Goal: Information Seeking & Learning: Learn about a topic

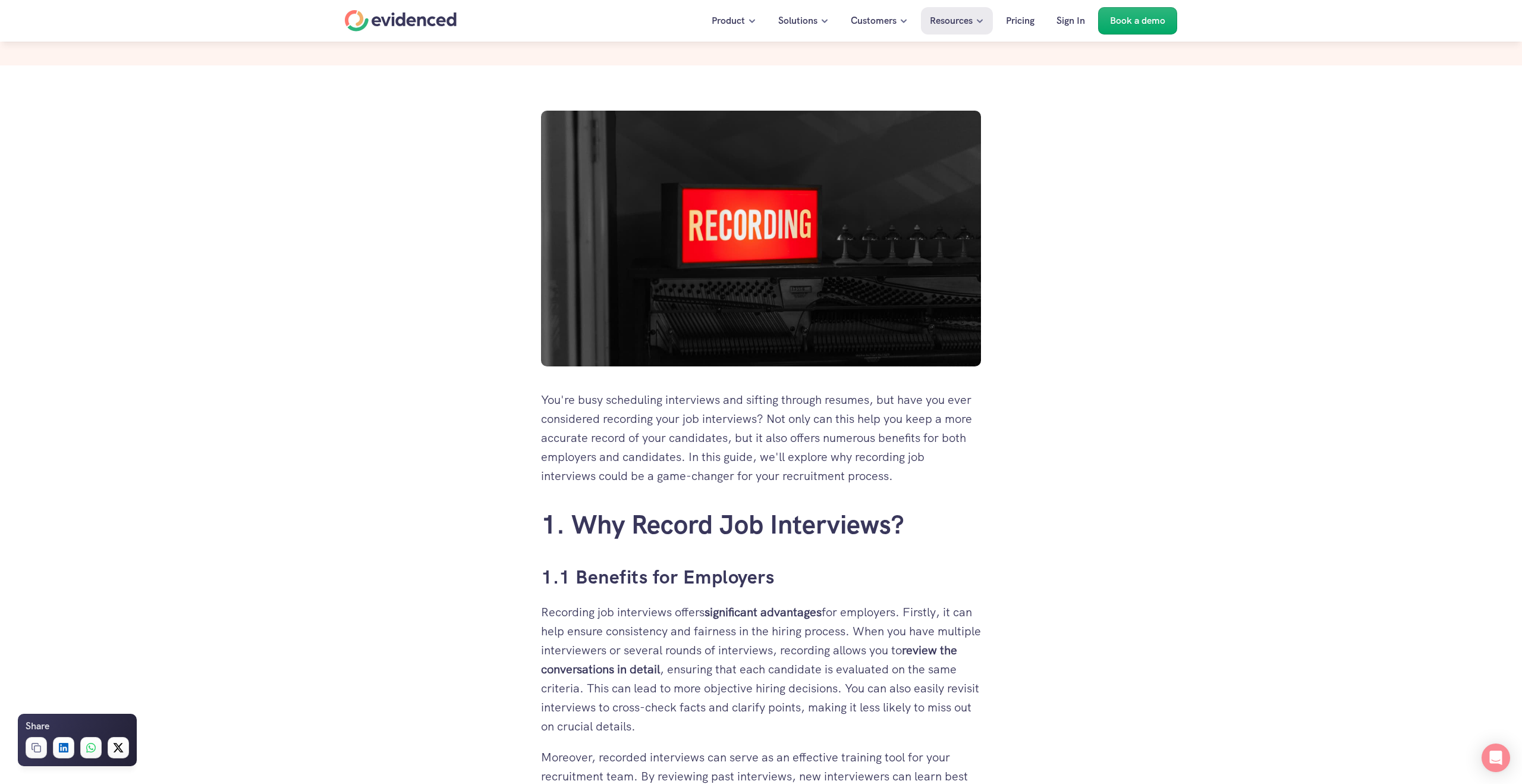
scroll to position [158, 0]
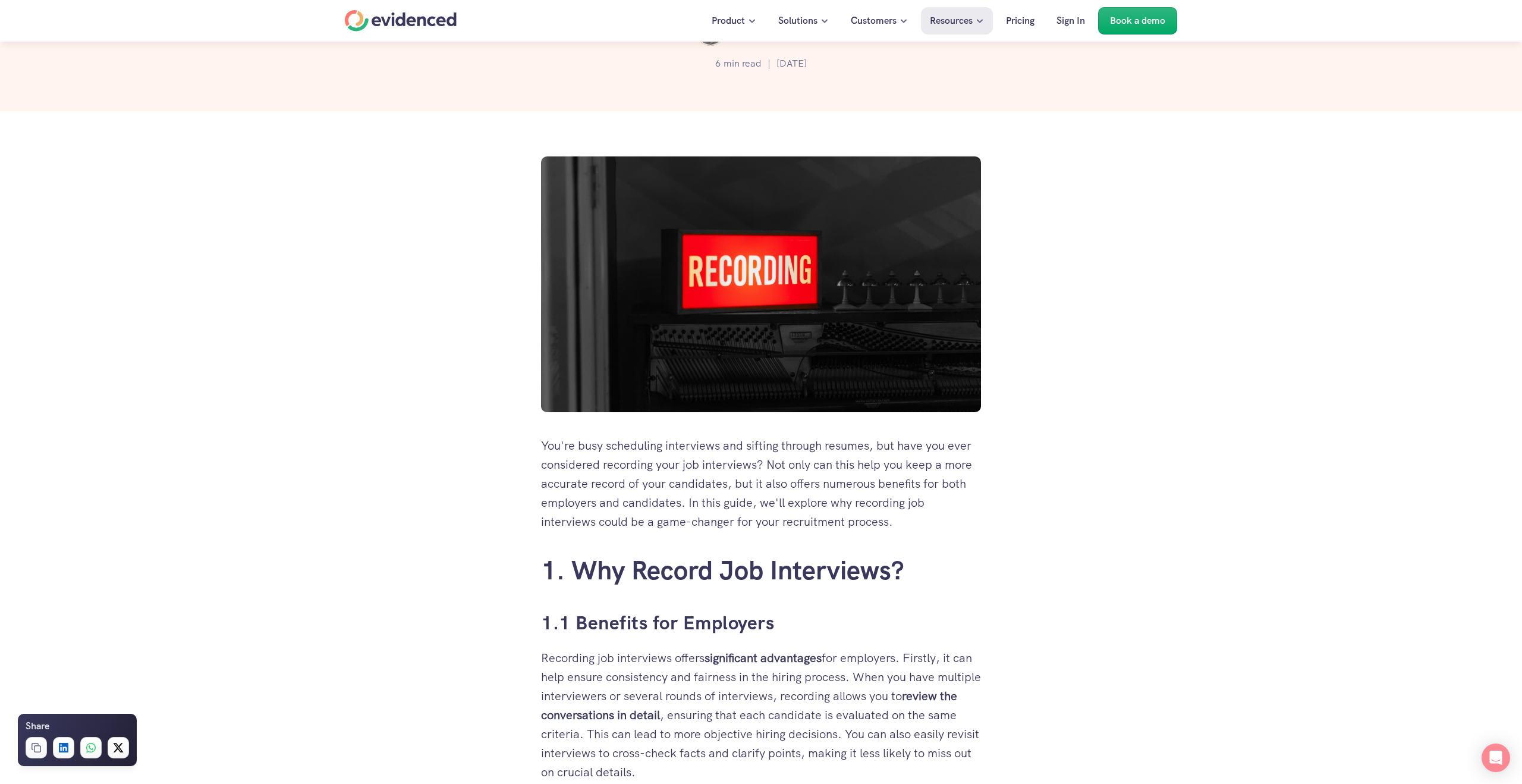
click at [370, 28] on div "Home" at bounding box center [401, 21] width 112 height 21
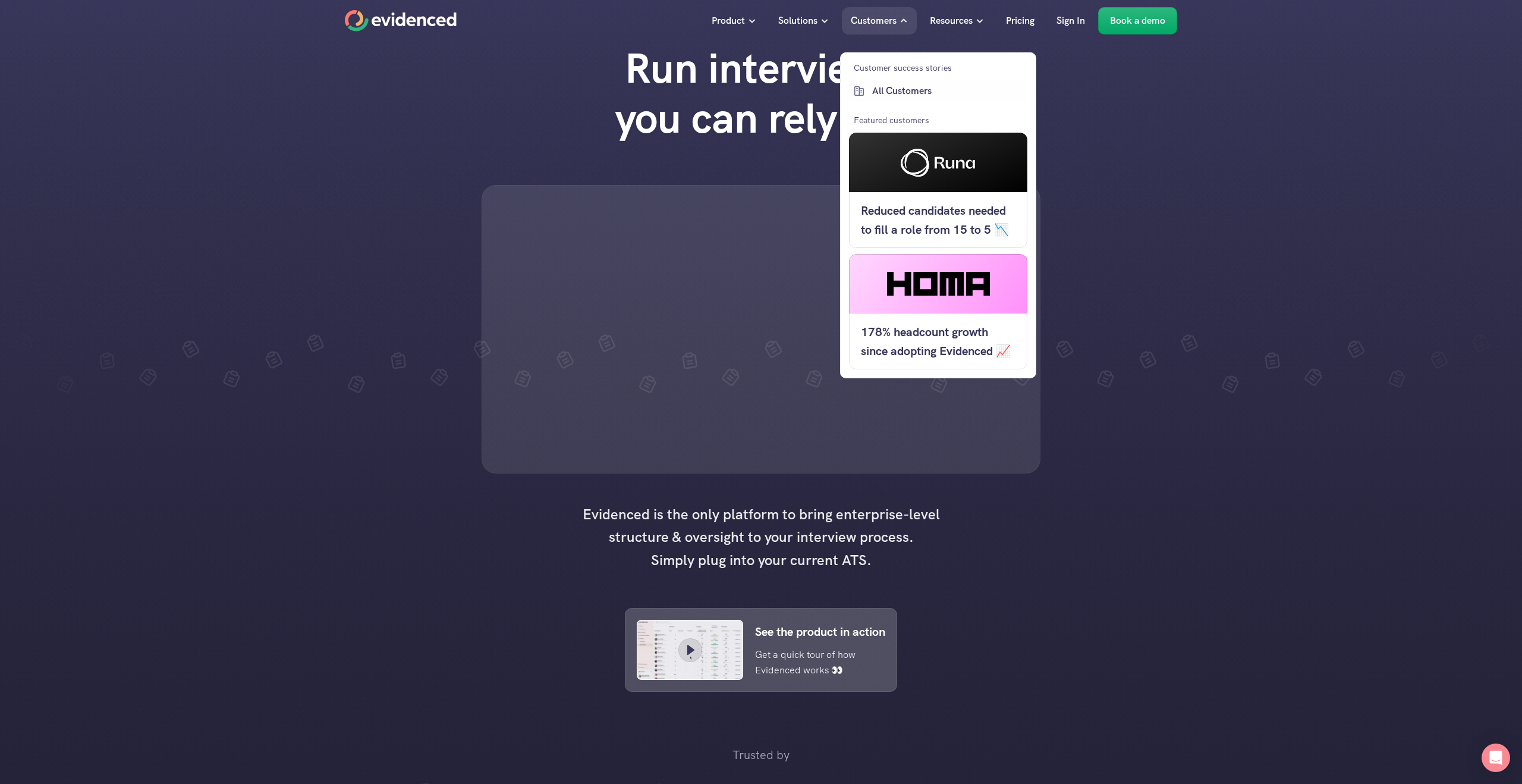
scroll to position [36, 0]
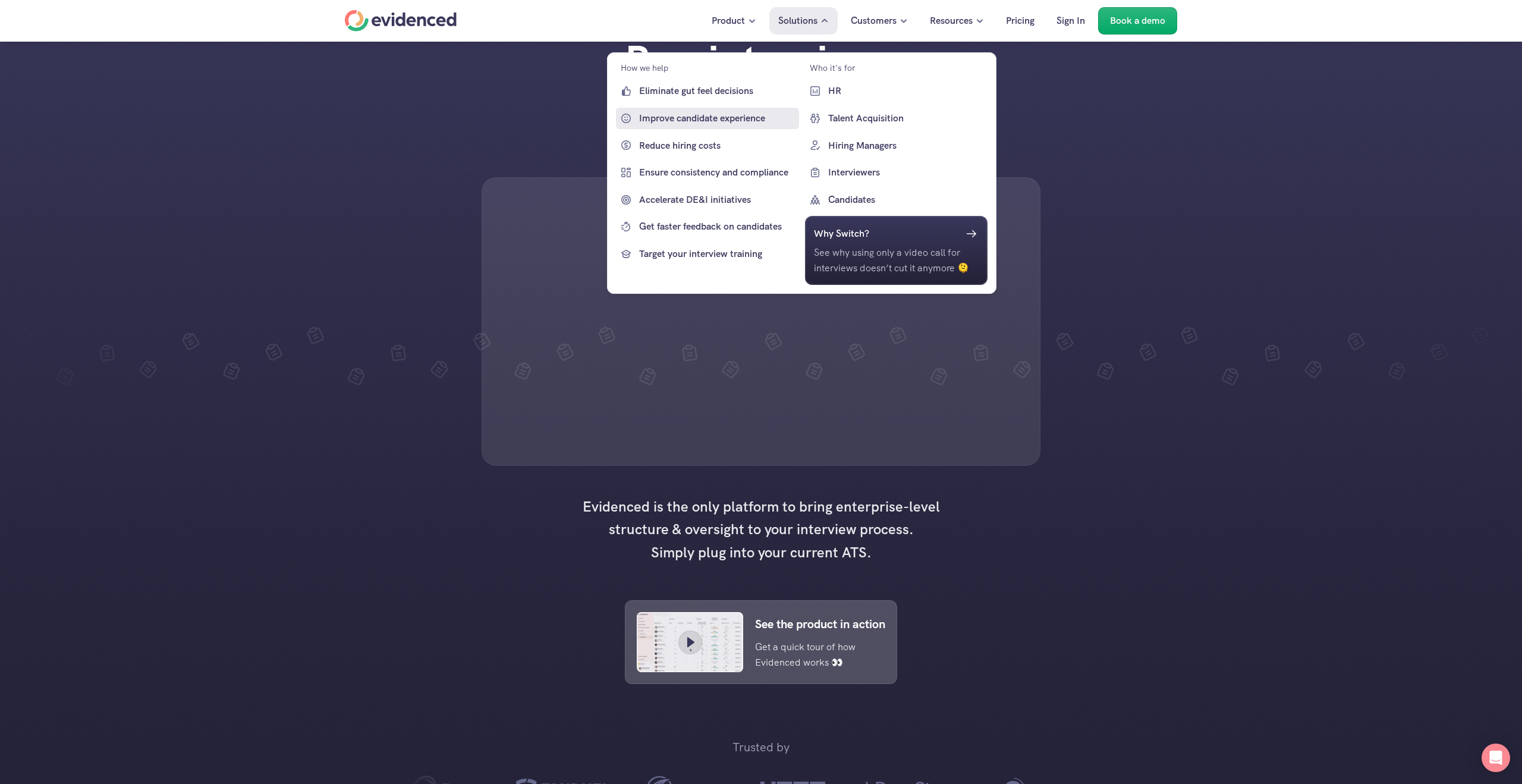
click at [668, 123] on p "Improve candidate experience" at bounding box center [717, 118] width 157 height 15
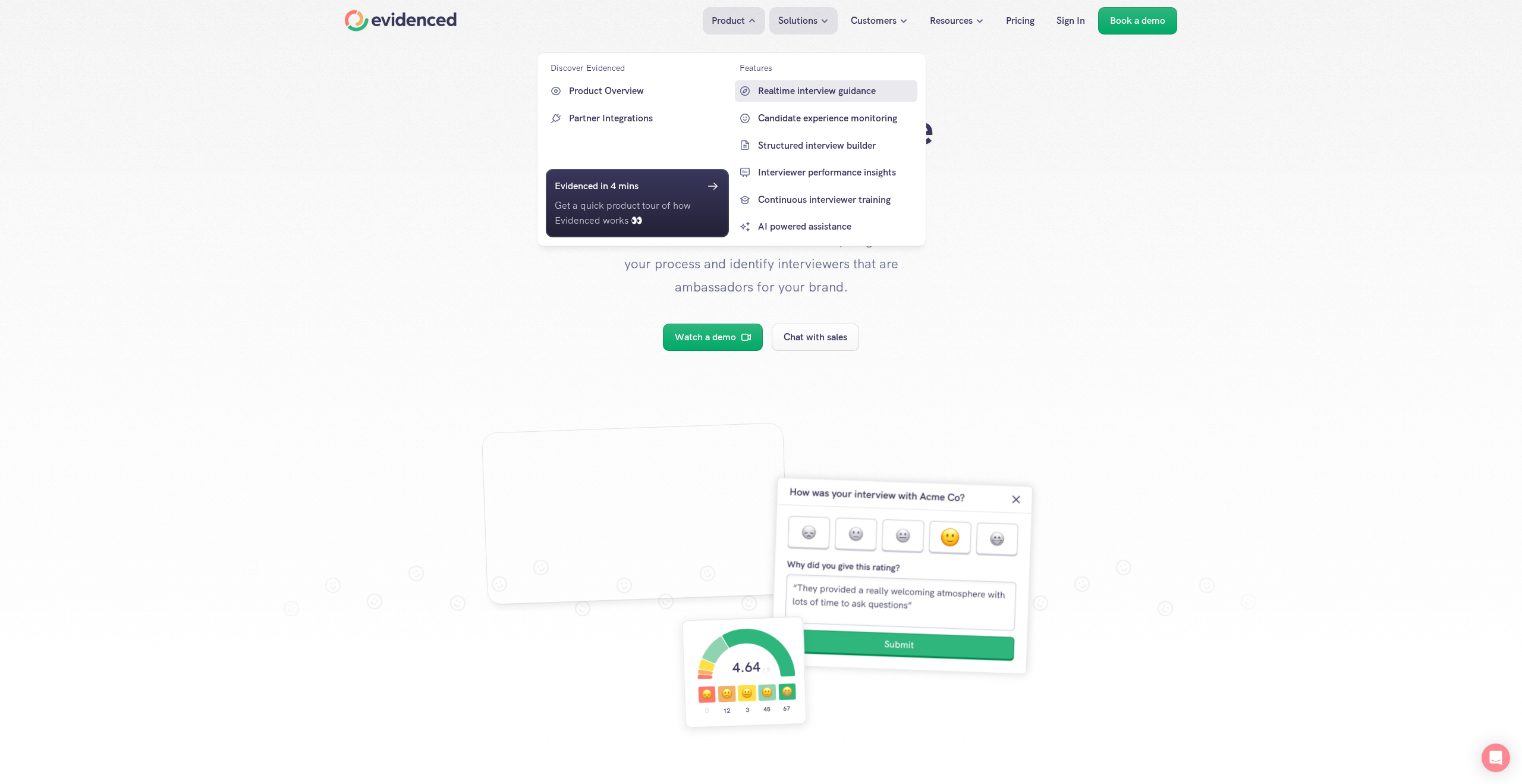
click at [786, 90] on p "Realtime interview guidance" at bounding box center [836, 91] width 157 height 15
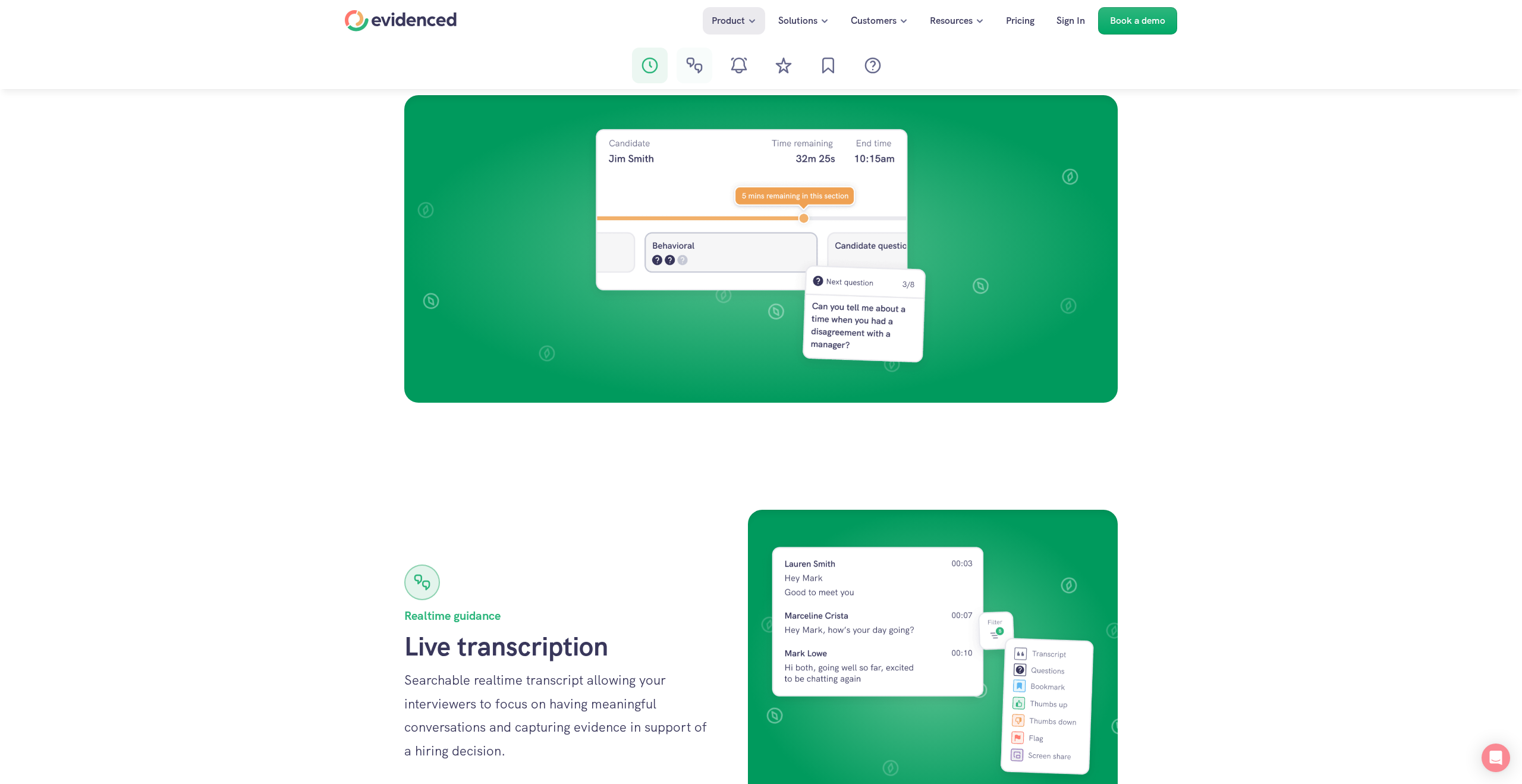
scroll to position [848, 0]
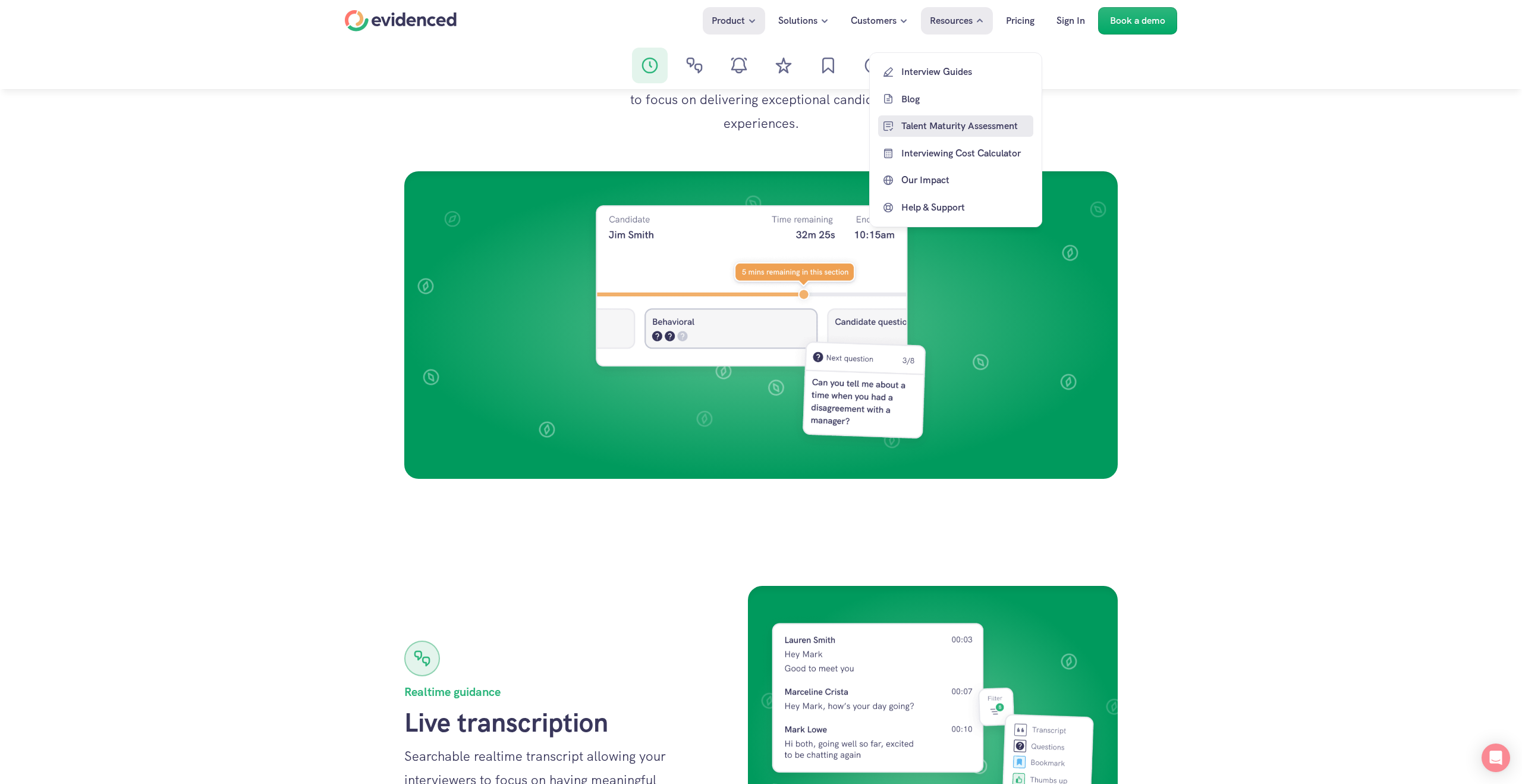
click at [921, 132] on p "Talent Maturity Assessment" at bounding box center [966, 126] width 129 height 15
